Goal: Task Accomplishment & Management: Use online tool/utility

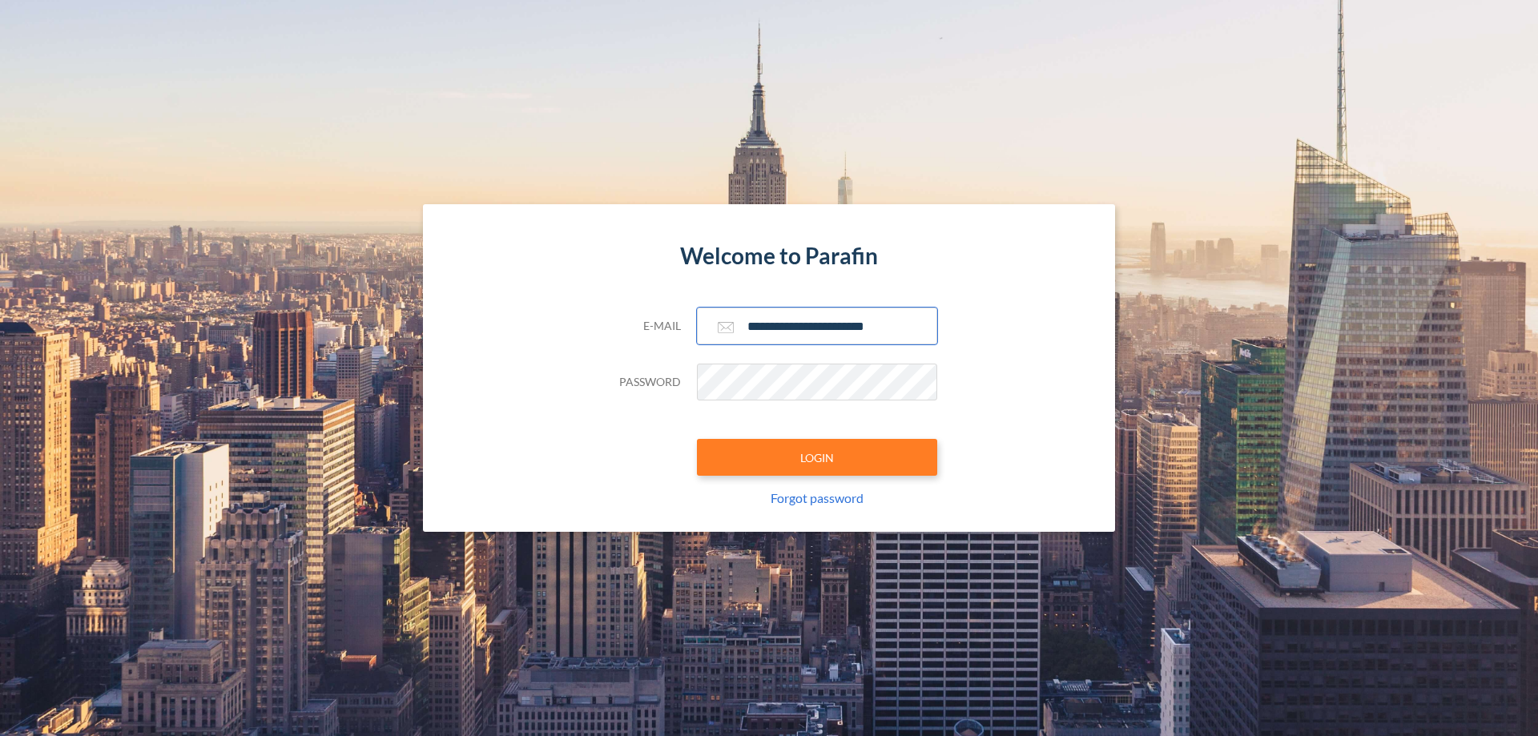
type input "**********"
click at [817, 457] on button "LOGIN" at bounding box center [817, 457] width 240 height 37
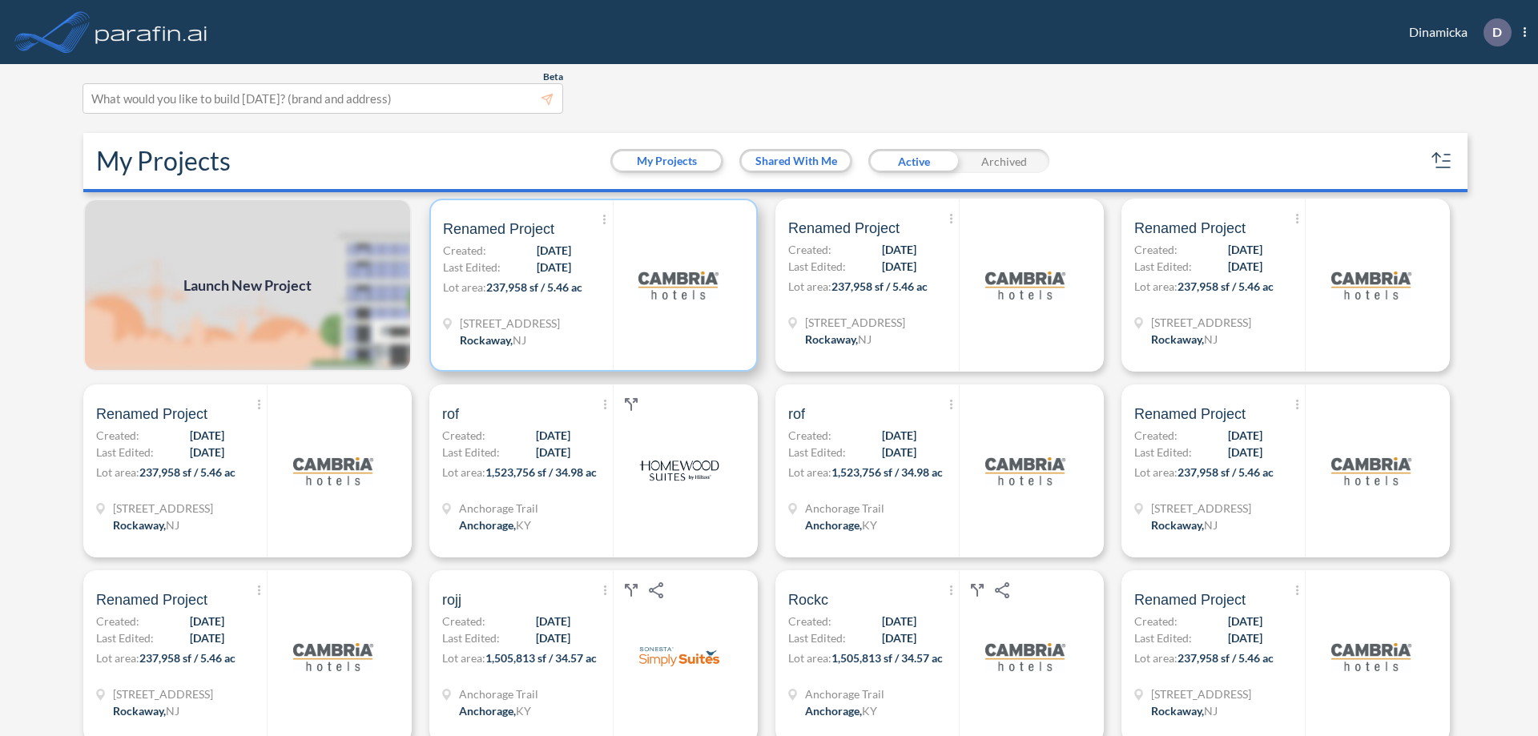
scroll to position [4, 0]
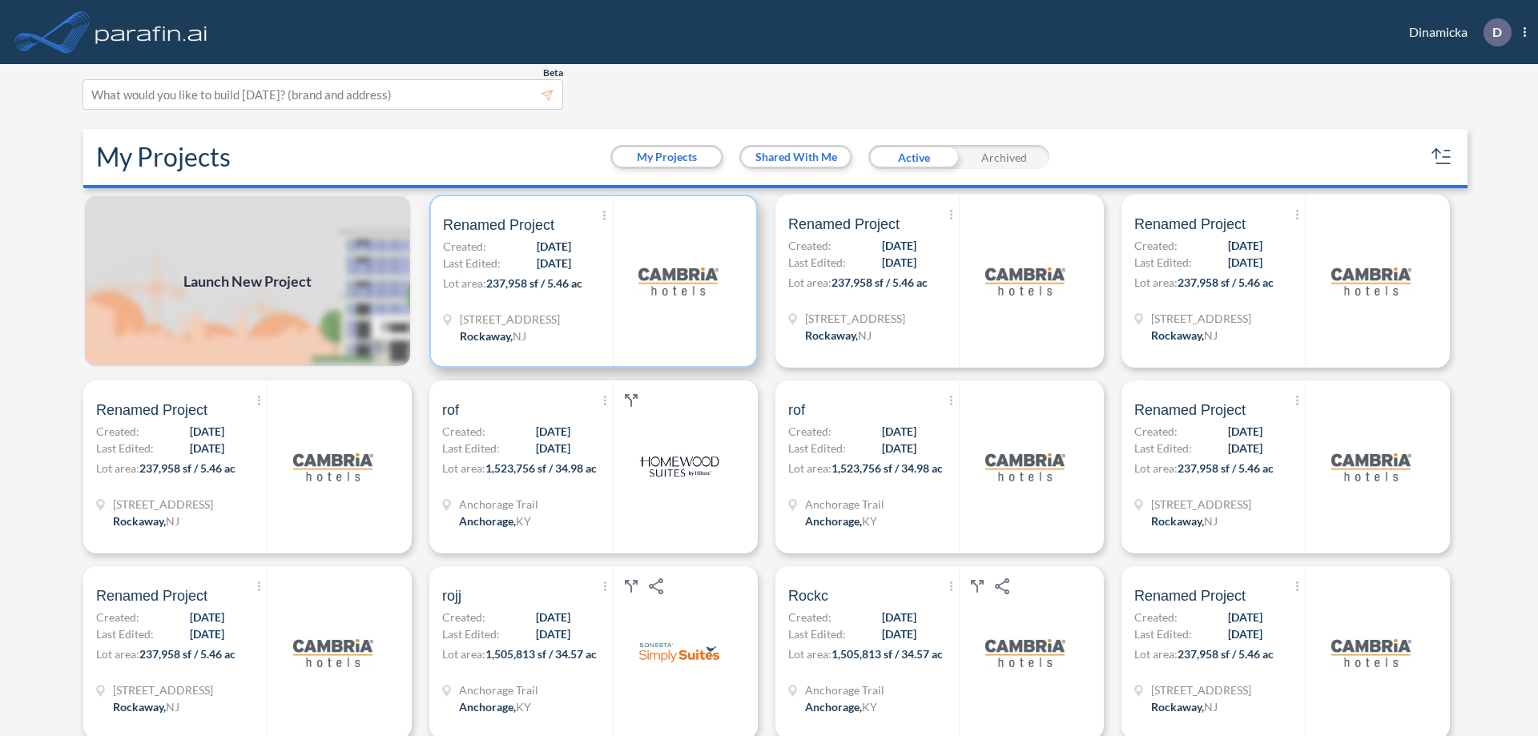
click at [590, 281] on p "Lot area: 237,958 sf / 5.46 ac" at bounding box center [528, 286] width 170 height 23
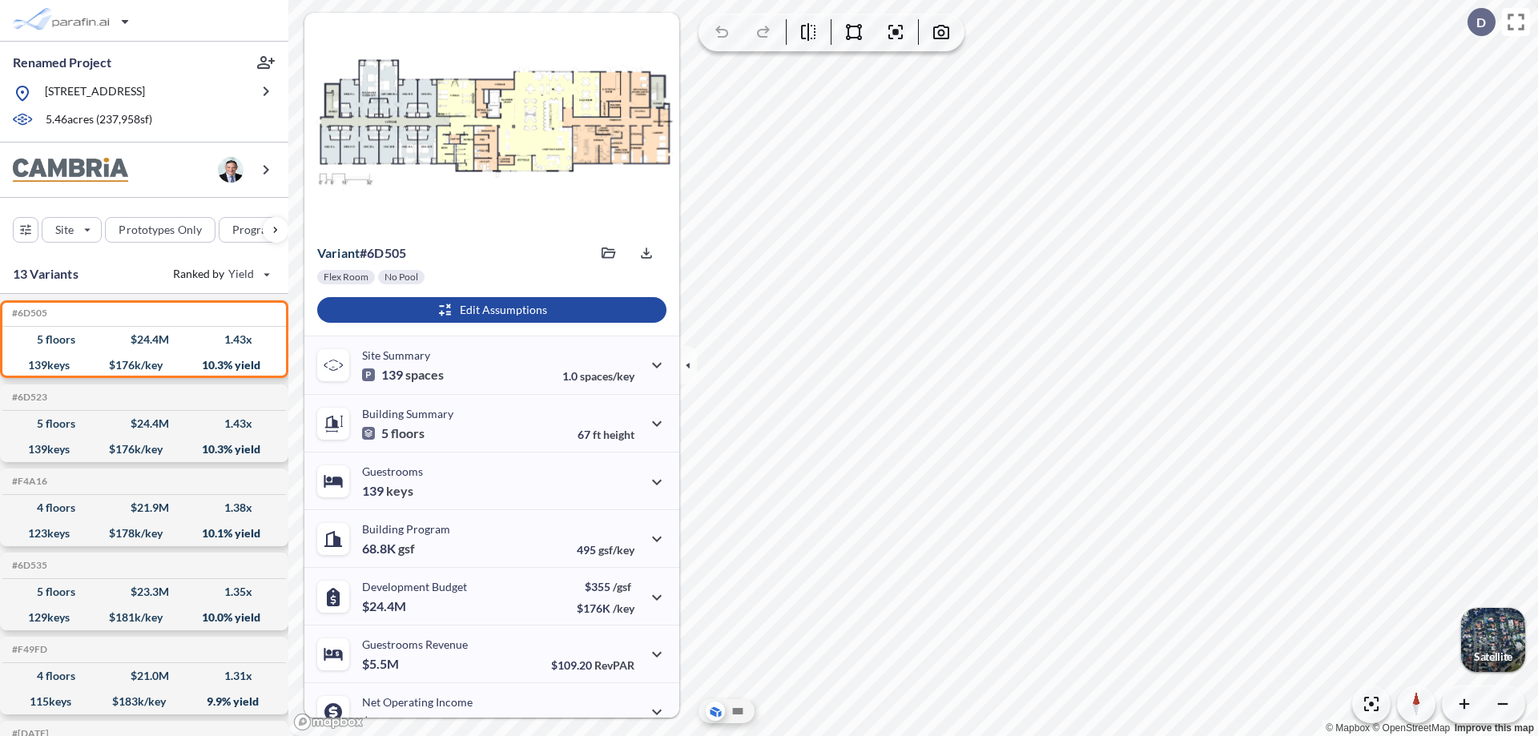
scroll to position [81, 0]
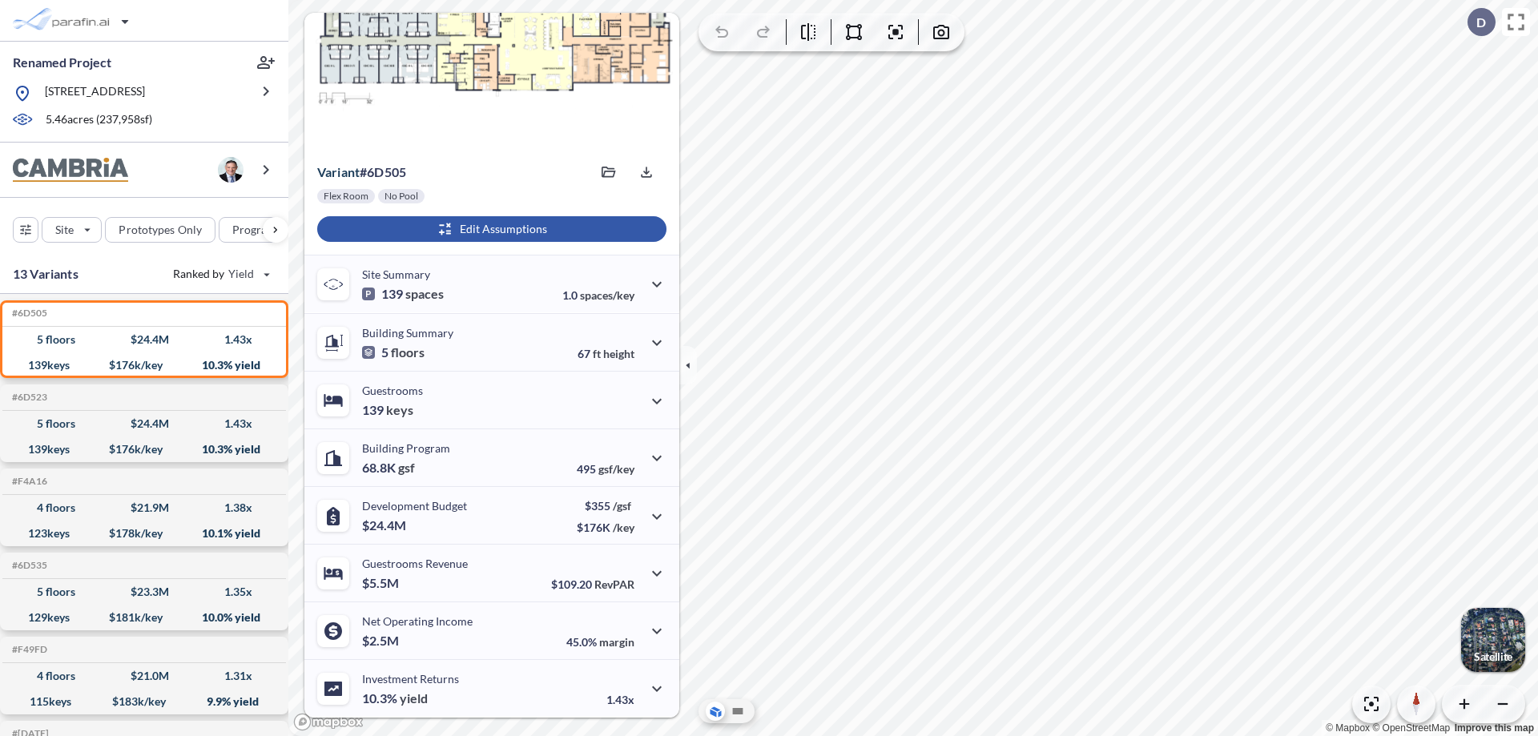
click at [489, 229] on div "button" at bounding box center [491, 229] width 349 height 26
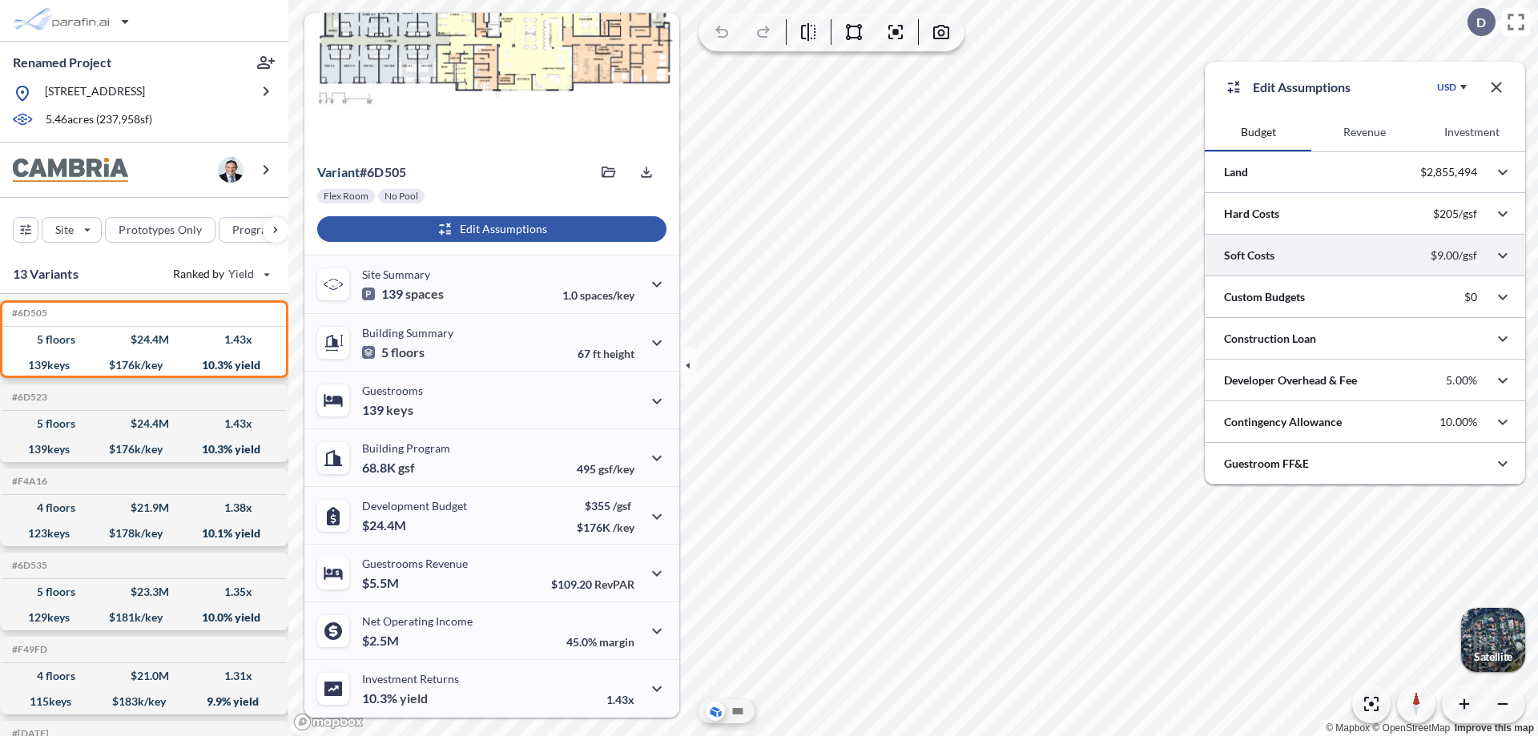
click at [1365, 255] on div at bounding box center [1364, 255] width 320 height 41
